Goal: Check status: Check status

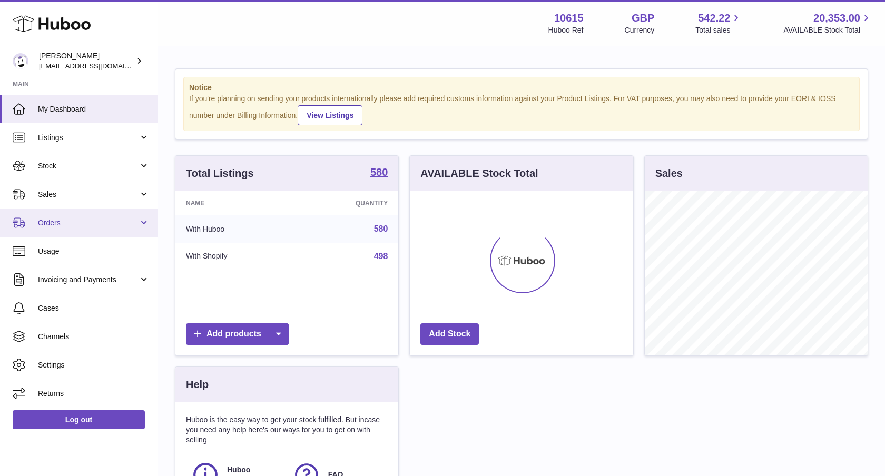
scroll to position [164, 223]
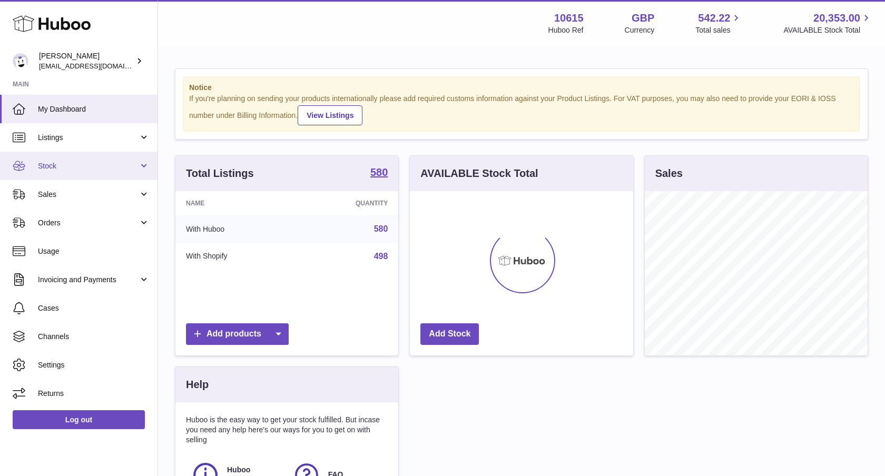
click at [97, 173] on link "Stock" at bounding box center [79, 166] width 158 height 28
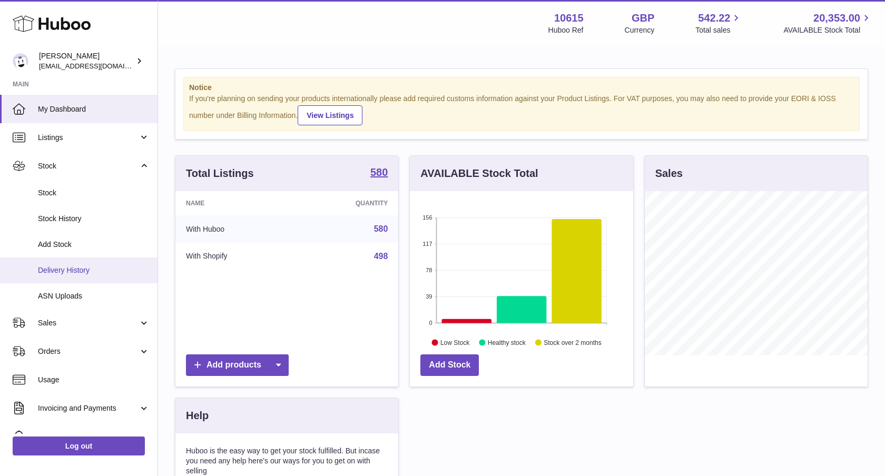
click at [77, 267] on span "Delivery History" at bounding box center [94, 270] width 112 height 10
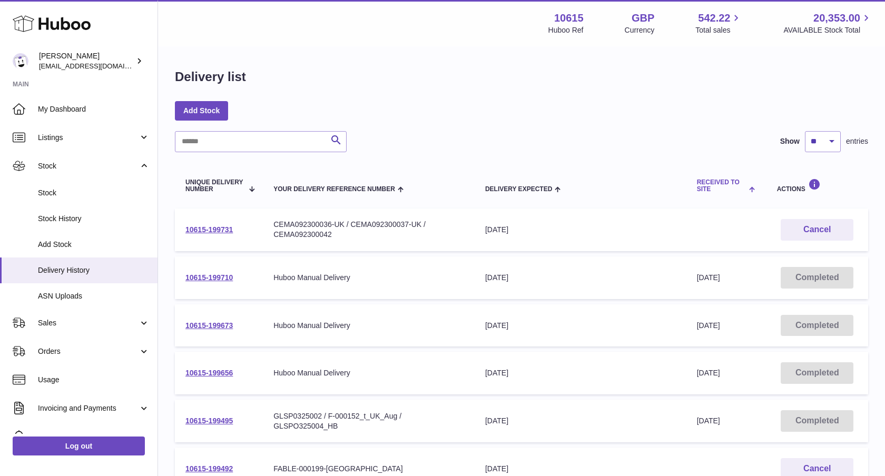
click at [711, 190] on span "Received to Site" at bounding box center [722, 186] width 50 height 14
